Goal: Information Seeking & Learning: Learn about a topic

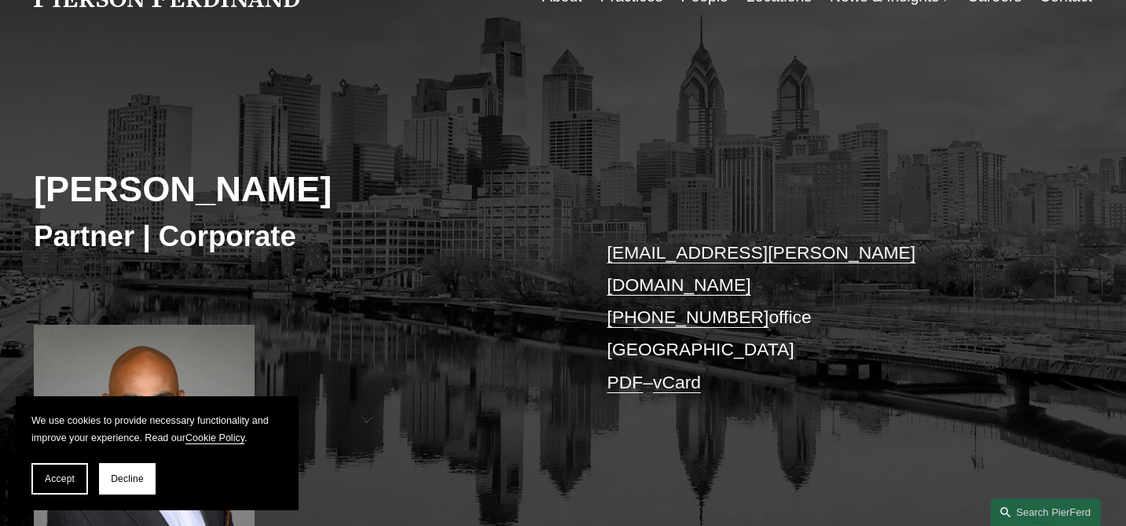
scroll to position [199, 0]
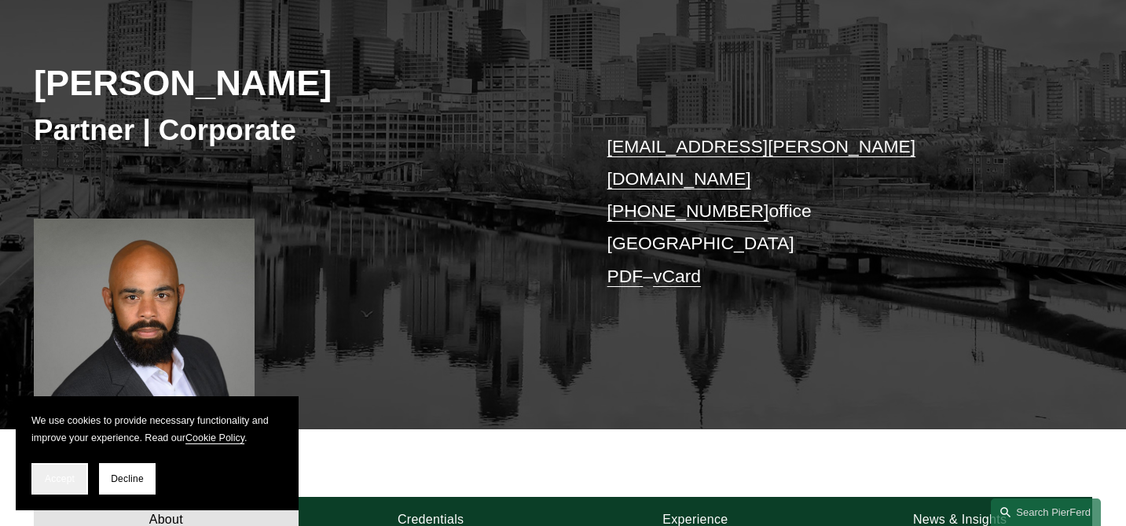
click at [52, 480] on span "Accept" at bounding box center [60, 478] width 30 height 11
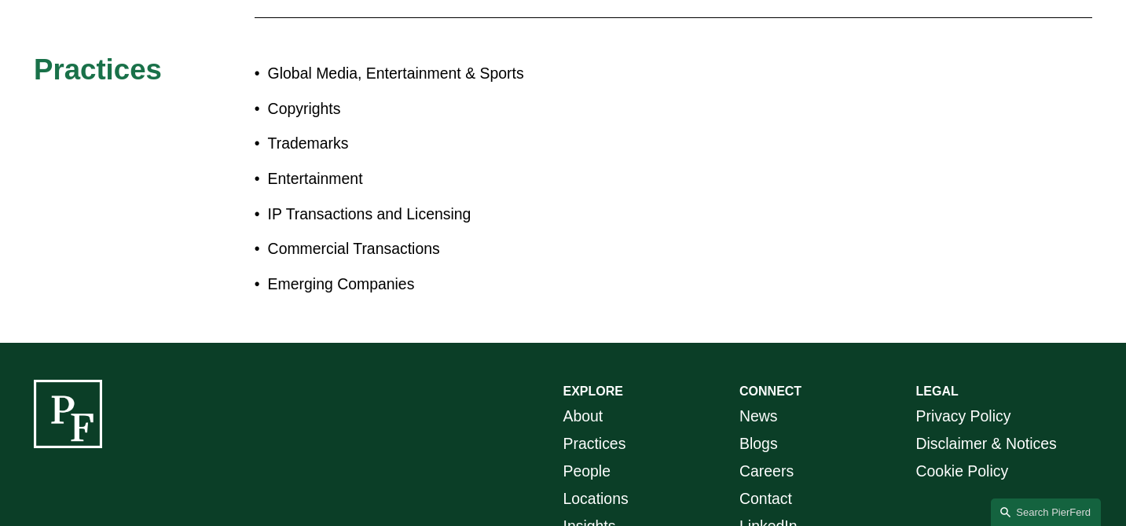
scroll to position [565, 0]
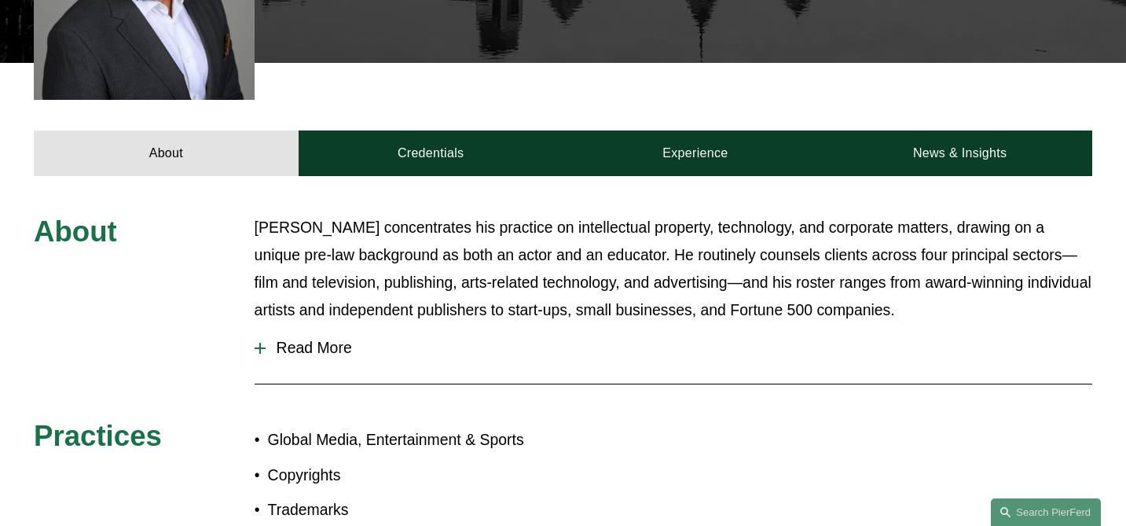
click at [336, 339] on span "Read More" at bounding box center [679, 348] width 827 height 18
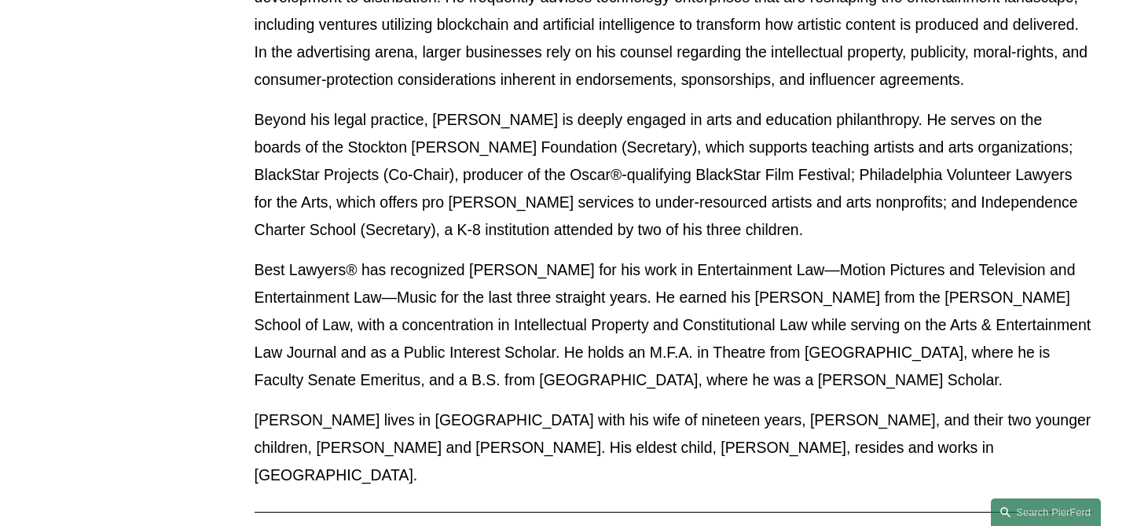
scroll to position [1186, 0]
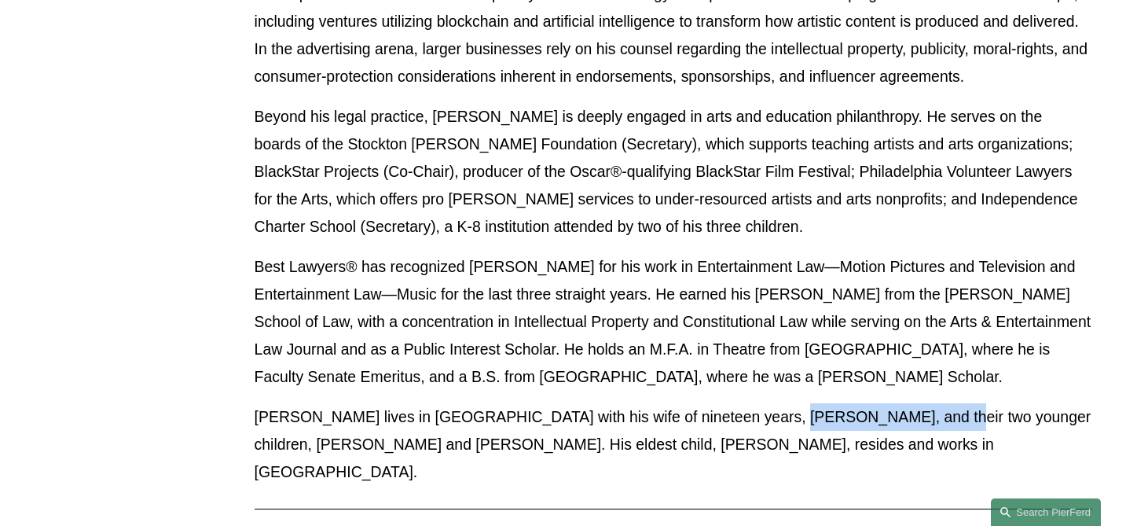
drag, startPoint x: 747, startPoint y: 421, endPoint x: 911, endPoint y: 426, distance: 164.4
click at [911, 426] on p "[PERSON_NAME] lives in [GEOGRAPHIC_DATA] with his wife of nineteen years, [PERS…" at bounding box center [674, 444] width 838 height 83
copy p "[PERSON_NAME]"
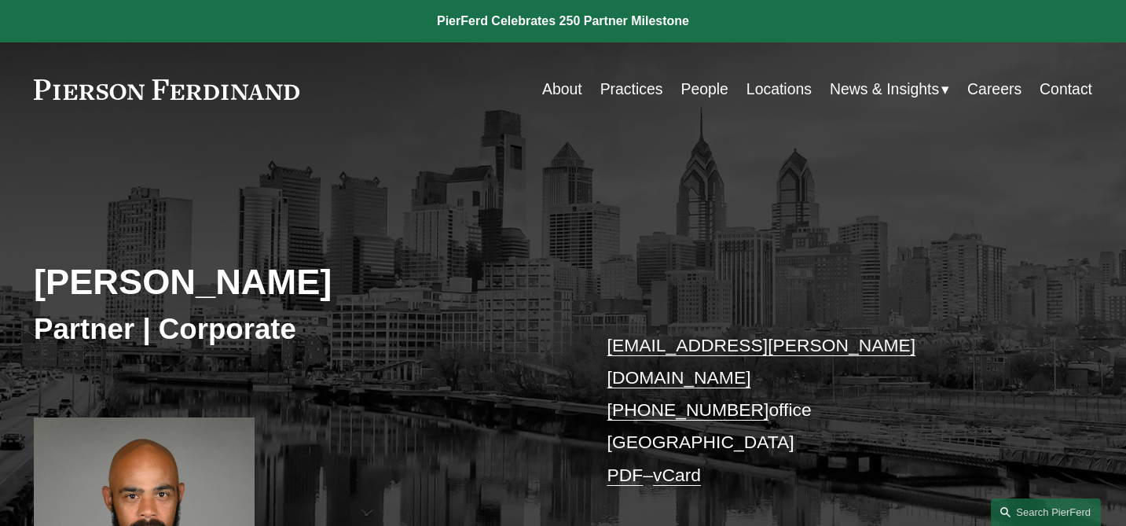
scroll to position [329, 0]
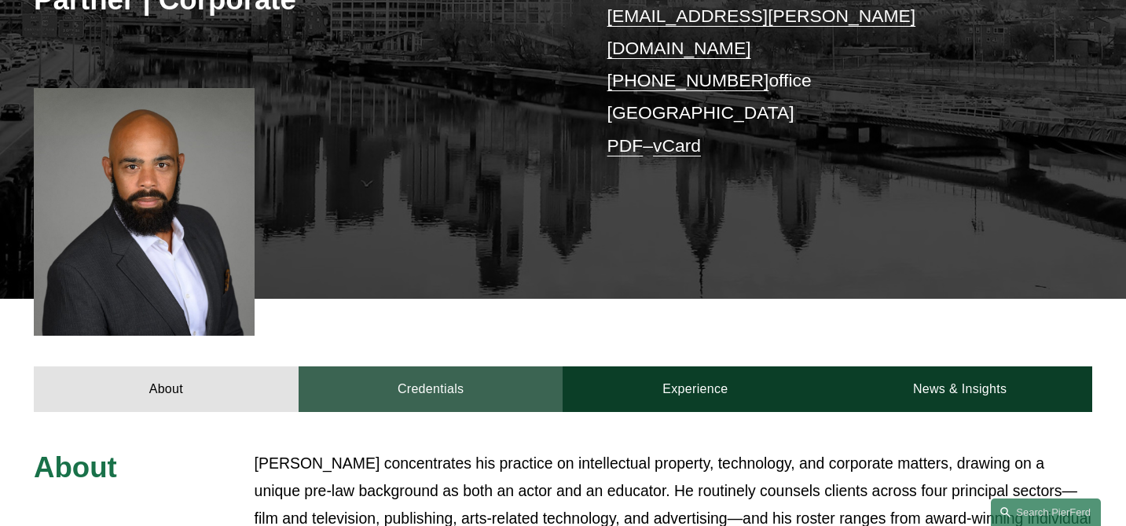
click at [441, 366] on link "Credentials" at bounding box center [431, 389] width 265 height 46
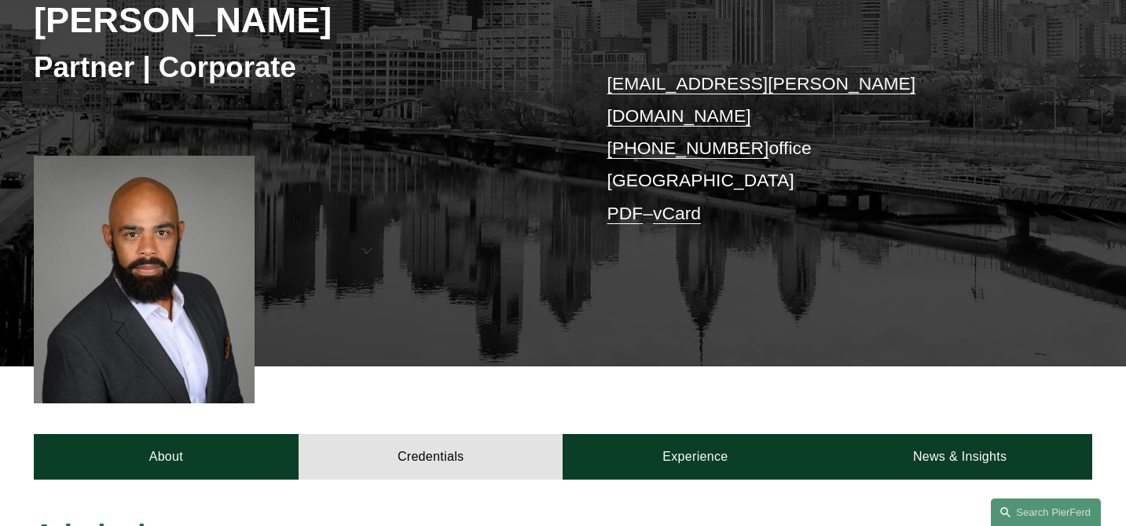
scroll to position [0, 0]
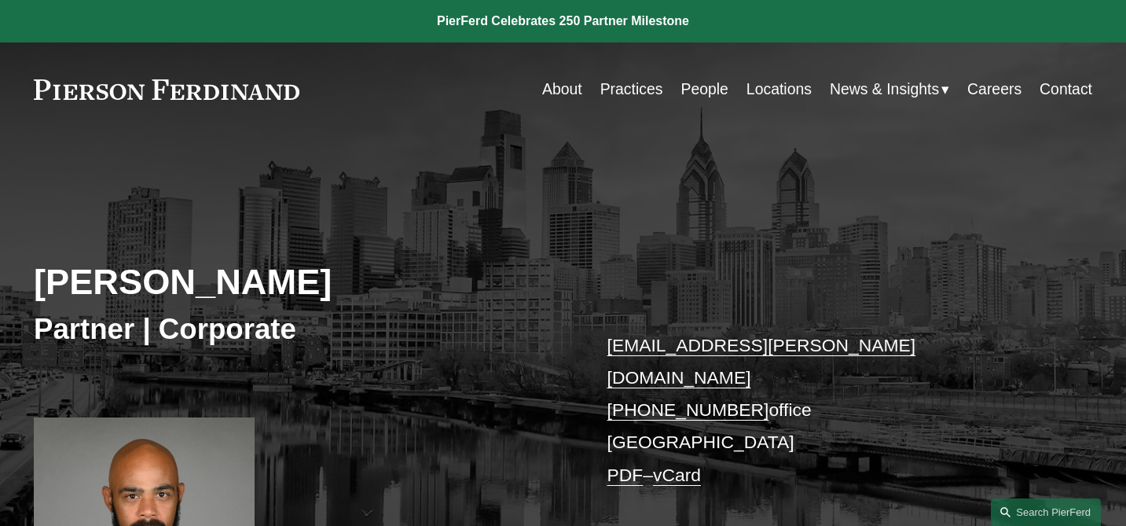
drag, startPoint x: 336, startPoint y: 303, endPoint x: 37, endPoint y: 281, distance: 299.4
click at [37, 281] on h2 "[PERSON_NAME]" at bounding box center [299, 282] width 530 height 43
copy h2 "[PERSON_NAME]"
